Goal: Transaction & Acquisition: Book appointment/travel/reservation

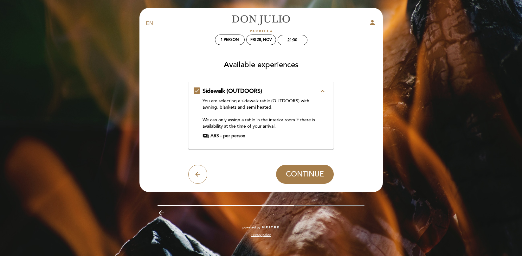
click at [216, 137] on span "ARS -" at bounding box center [215, 136] width 11 height 6
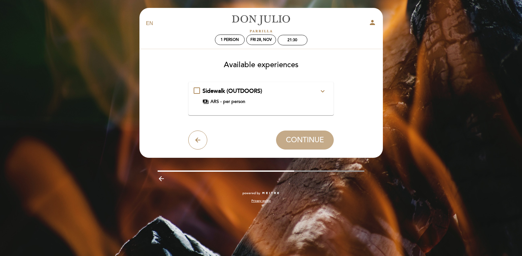
click at [199, 90] on div "Sidewalk (OUTDOORS) expand_more You are selecting a sidewalk table (OUTDOORS) w…" at bounding box center [261, 96] width 135 height 18
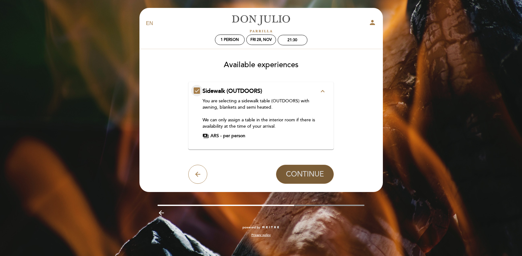
click at [301, 177] on span "CONTINUE" at bounding box center [305, 174] width 38 height 9
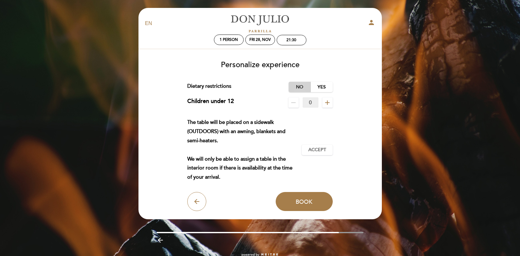
click at [305, 92] on label "No" at bounding box center [300, 87] width 22 height 10
click at [310, 154] on button "Accept Accepted" at bounding box center [317, 149] width 31 height 11
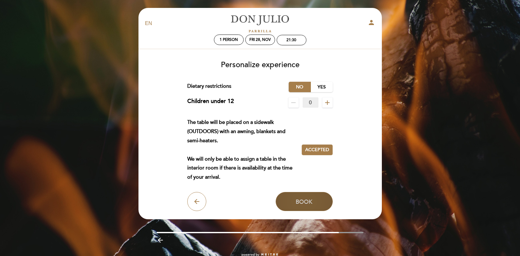
click at [307, 197] on button "Book" at bounding box center [304, 201] width 57 height 19
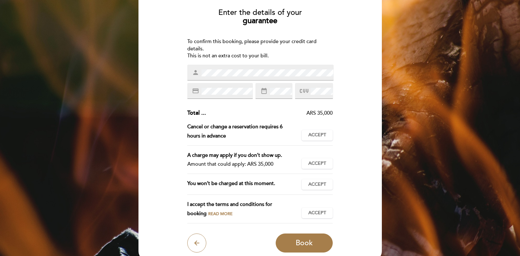
scroll to position [63, 0]
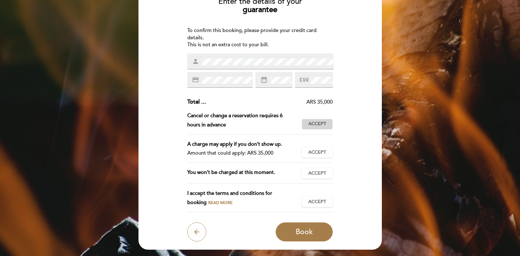
click at [319, 123] on span "Accept" at bounding box center [317, 124] width 18 height 7
click at [317, 150] on span "Accept" at bounding box center [317, 152] width 18 height 7
click at [315, 171] on span "Accept" at bounding box center [317, 173] width 18 height 7
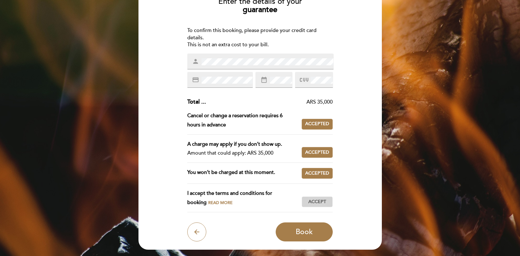
click at [312, 203] on span "Accept" at bounding box center [317, 202] width 18 height 7
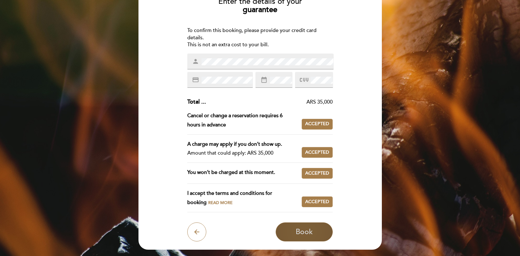
click at [319, 226] on button "Book" at bounding box center [304, 231] width 57 height 19
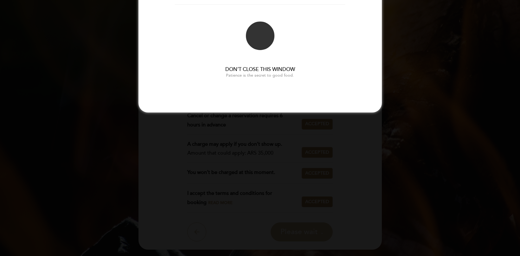
scroll to position [0, 0]
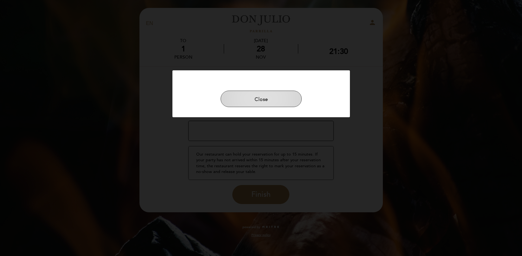
click at [274, 97] on button "Close" at bounding box center [260, 99] width 81 height 16
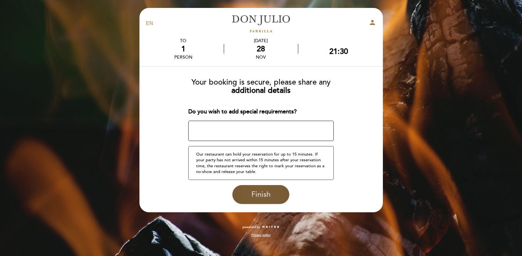
click at [273, 192] on button "Finish" at bounding box center [260, 194] width 57 height 19
